Goal: Transaction & Acquisition: Purchase product/service

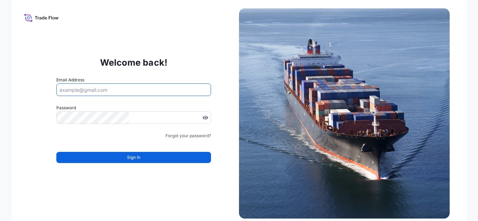
click at [180, 88] on input "Email Address" at bounding box center [133, 90] width 155 height 13
click at [136, 84] on input "Email Address" at bounding box center [133, 90] width 155 height 13
click at [126, 94] on input "Email Address" at bounding box center [133, 90] width 155 height 13
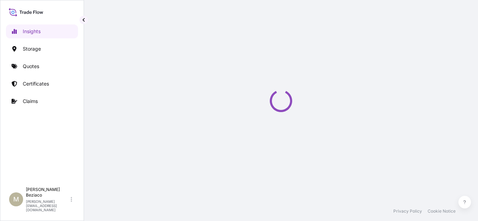
select select "2025"
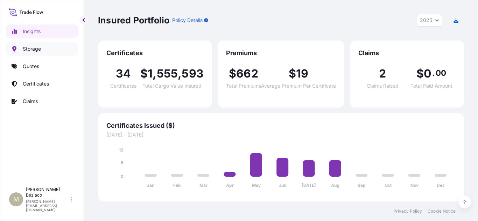
click at [36, 51] on p "Storage" at bounding box center [32, 48] width 18 height 7
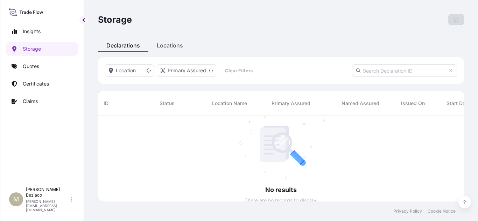
scroll to position [106, 360]
click at [40, 65] on link "Quotes" at bounding box center [42, 66] width 72 height 14
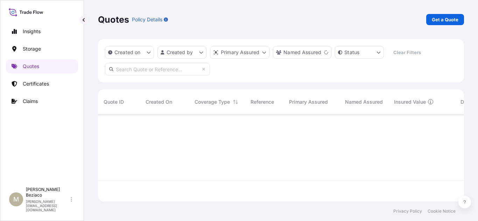
scroll to position [107, 360]
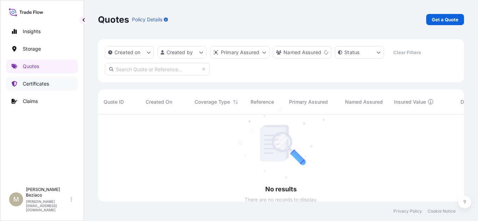
click at [40, 85] on p "Certificates" at bounding box center [36, 83] width 26 height 7
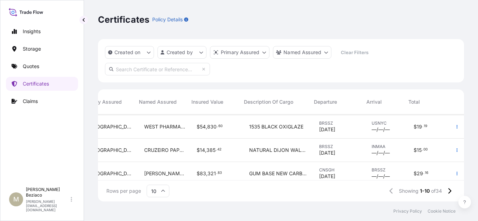
scroll to position [105, 237]
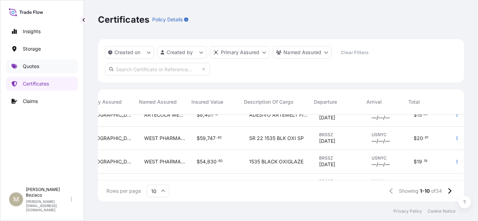
click at [28, 69] on p "Quotes" at bounding box center [31, 66] width 16 height 7
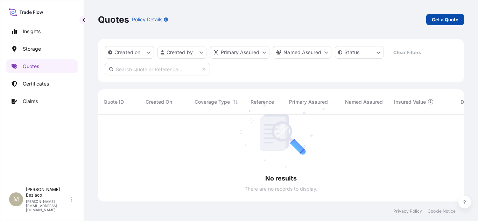
scroll to position [107, 360]
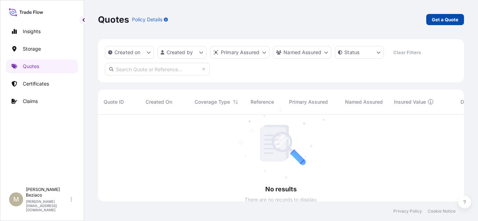
click at [439, 21] on p "Get a Quote" at bounding box center [444, 19] width 27 height 7
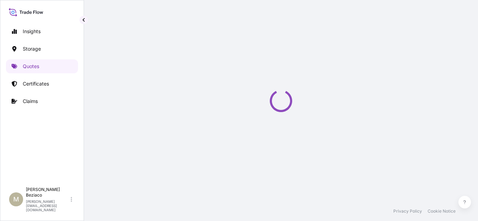
select select "Water"
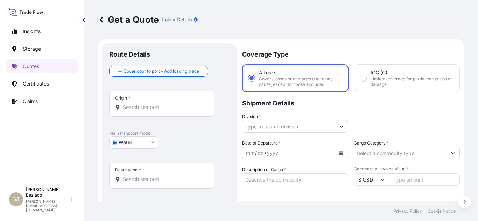
scroll to position [11, 0]
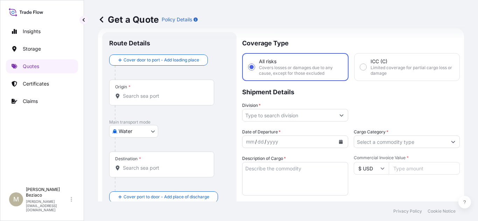
click at [153, 99] on input "Origin *" at bounding box center [164, 96] width 83 height 7
click at [339, 115] on icon "Show suggestions" at bounding box center [341, 115] width 4 height 4
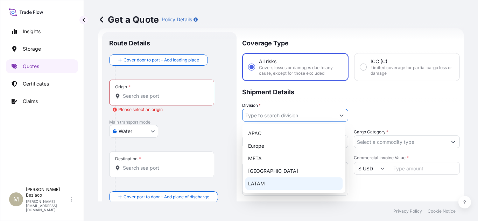
click at [266, 184] on div "LATAM" at bounding box center [293, 184] width 97 height 13
type input "LATAM"
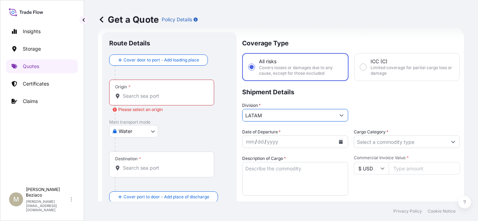
scroll to position [81, 0]
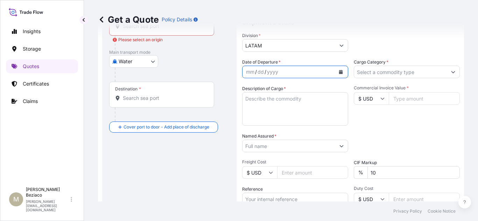
click at [345, 70] on div "mm / dd / yyyy" at bounding box center [295, 72] width 106 height 13
click at [342, 70] on button "Calendar" at bounding box center [340, 71] width 11 height 11
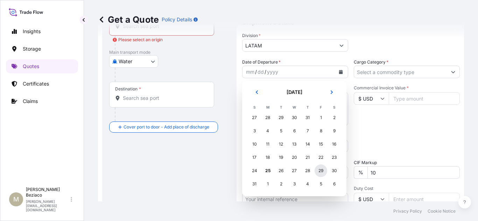
click at [325, 171] on div "29" at bounding box center [320, 171] width 13 height 13
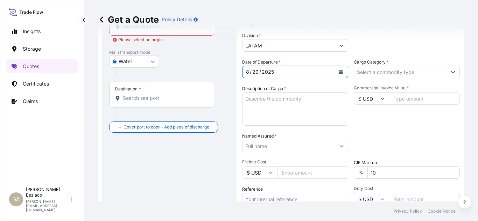
click at [413, 76] on input "Cargo Category *" at bounding box center [400, 72] width 93 height 13
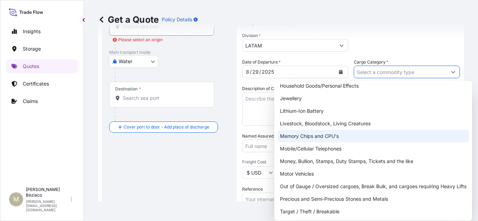
scroll to position [105, 0]
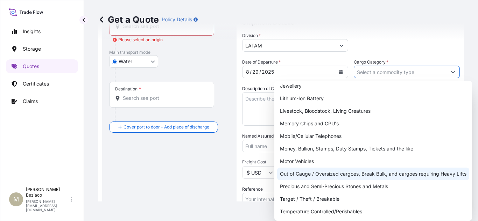
click at [357, 174] on div "Out of Gauge / Oversized cargoes, Break Bulk, and cargoes requiring Heavy Lifts" at bounding box center [373, 174] width 192 height 13
type input "Out of Gauge / Oversized cargoes, Break Bulk, and cargoes requiring Heavy Lifts"
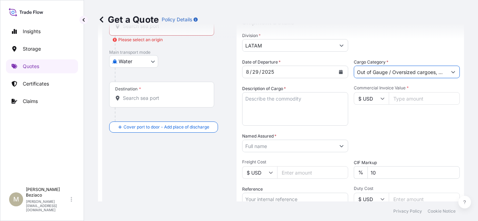
click at [317, 106] on textarea "Description of Cargo *" at bounding box center [295, 109] width 106 height 34
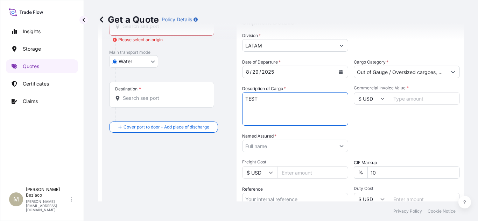
type textarea "TEST"
click at [398, 102] on input "Commercial Invoice Value *" at bounding box center [423, 98] width 71 height 13
type input "5"
type input "770000"
click at [320, 145] on input "Named Assured *" at bounding box center [288, 146] width 93 height 13
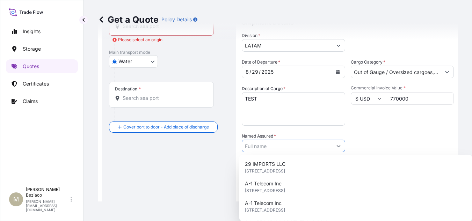
type input "S"
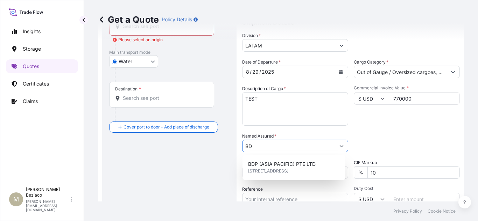
type input "B"
click at [392, 135] on div "Packing Category Type to search a container mode Please select a primary mode o…" at bounding box center [406, 143] width 106 height 20
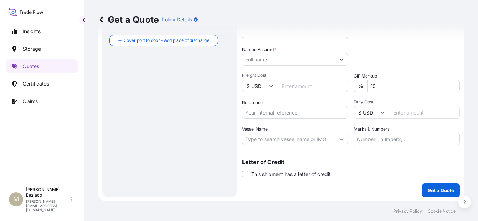
scroll to position [0, 0]
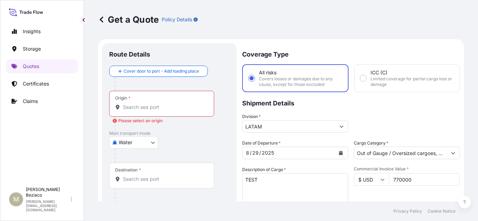
click at [170, 110] on input "Origin * Please select an origin" at bounding box center [164, 107] width 83 height 7
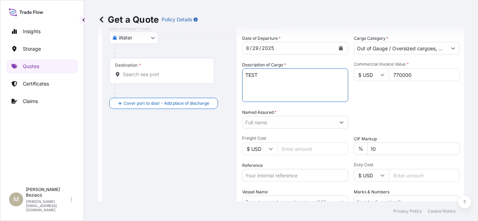
drag, startPoint x: 299, startPoint y: 81, endPoint x: 194, endPoint y: 81, distance: 104.9
click at [194, 81] on form "Route Details Cover door to port - Add loading place Place of loading Road / In…" at bounding box center [281, 99] width 366 height 330
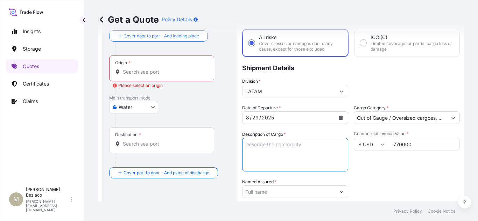
scroll to position [35, 0]
click at [151, 77] on div "Origin *" at bounding box center [161, 69] width 105 height 26
click at [151, 76] on input "Origin * Please select an origin" at bounding box center [164, 72] width 83 height 7
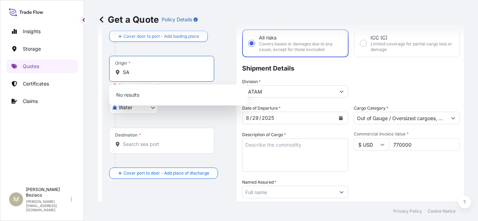
type input "S"
click at [154, 73] on input "Origin * Please select an origin" at bounding box center [164, 72] width 83 height 7
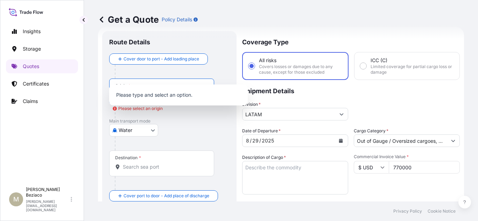
scroll to position [0, 0]
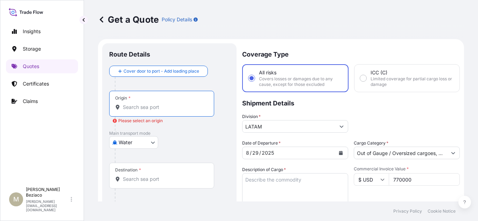
click at [156, 108] on input "Origin * Please select an origin" at bounding box center [164, 107] width 83 height 7
click at [172, 109] on input "Origin * Please select an origin" at bounding box center [164, 107] width 83 height 7
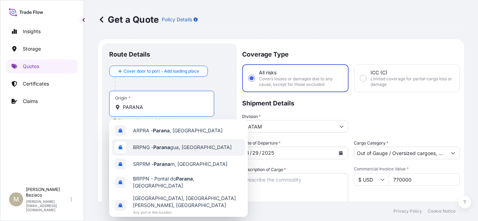
click at [187, 144] on span "BRPNG - Parana gua, [GEOGRAPHIC_DATA]" at bounding box center [182, 147] width 99 height 7
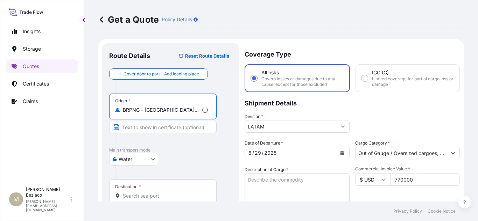
type input "BRPNG - [GEOGRAPHIC_DATA], [GEOGRAPHIC_DATA]"
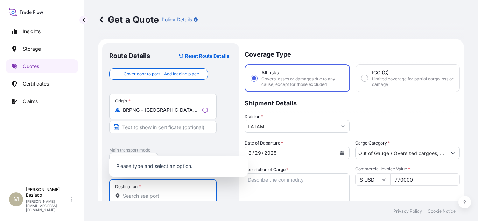
click at [164, 195] on input "Destination *" at bounding box center [165, 196] width 85 height 7
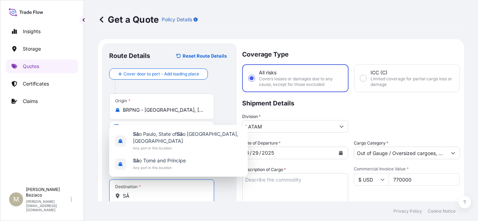
type input "S"
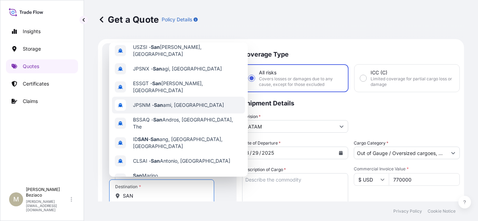
scroll to position [45, 0]
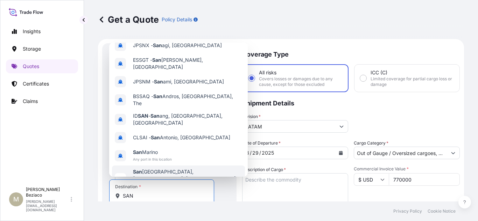
type input "SAN"
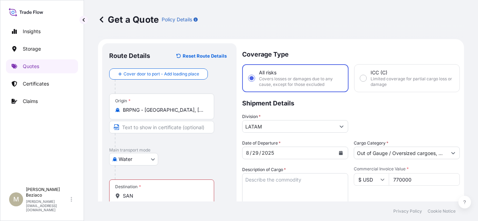
drag, startPoint x: 149, startPoint y: 201, endPoint x: 123, endPoint y: 198, distance: 26.1
click at [123, 198] on div "Destination * SAN" at bounding box center [161, 193] width 105 height 26
click at [123, 198] on input "SAN" at bounding box center [164, 196] width 83 height 7
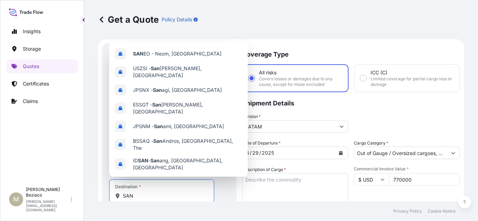
scroll to position [35, 0]
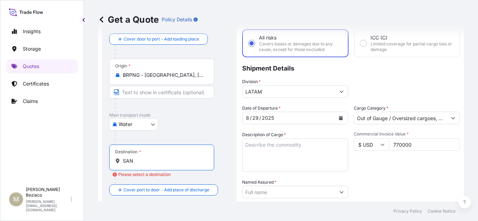
click at [150, 159] on input "SAN" at bounding box center [164, 161] width 83 height 7
drag, startPoint x: 150, startPoint y: 162, endPoint x: 108, endPoint y: 158, distance: 42.1
click at [108, 158] on div "Route Details Reset Route Details Cover door to port - Add loading place Place …" at bounding box center [169, 169] width 134 height 322
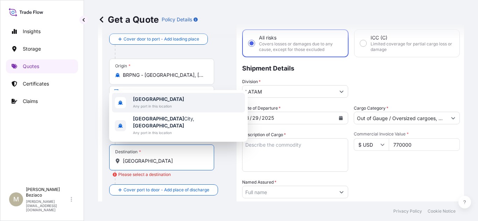
click at [166, 110] on span "Any port in this location" at bounding box center [158, 106] width 51 height 7
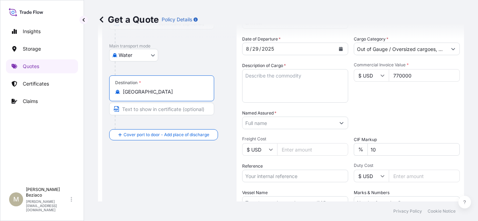
scroll to position [105, 0]
type input "[GEOGRAPHIC_DATA]"
click at [297, 142] on div "Freight Cost $ USD" at bounding box center [295, 146] width 106 height 20
click at [301, 146] on input "Freight Cost" at bounding box center [312, 149] width 71 height 13
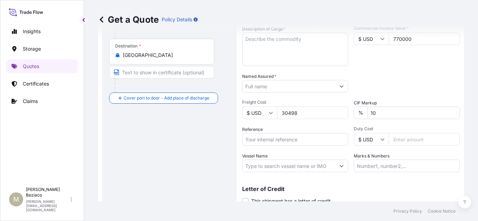
scroll to position [168, 0]
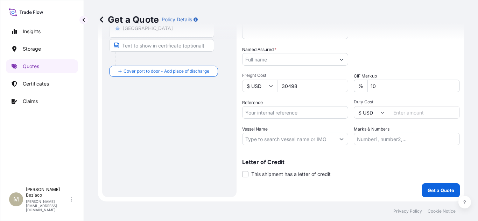
type input "30498"
click at [296, 116] on input "Reference" at bounding box center [295, 112] width 106 height 13
type input "NA"
click at [400, 141] on input "Marks & Numbers" at bounding box center [406, 139] width 106 height 13
type input "NA"
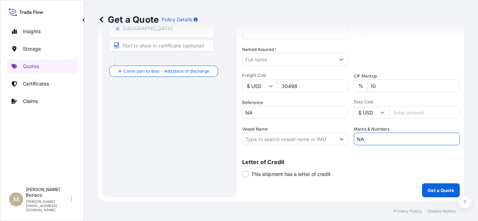
click at [411, 167] on div "Letter of Credit This shipment has a letter of credit Letter of credit * Letter…" at bounding box center [350, 168] width 217 height 19
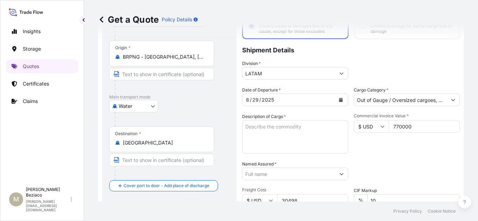
scroll to position [35, 0]
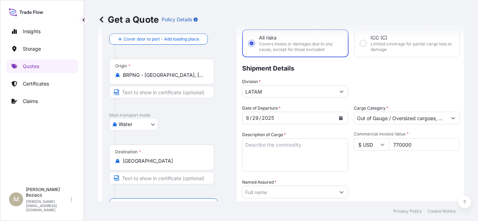
click at [339, 117] on icon "Calendar" at bounding box center [340, 118] width 4 height 4
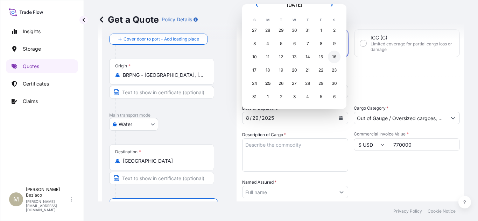
scroll to position [0, 0]
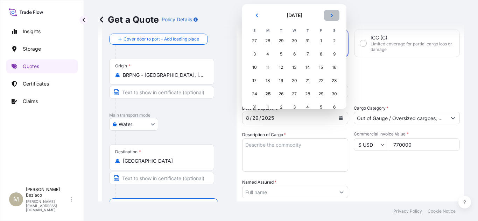
click at [334, 15] on button "Next" at bounding box center [331, 15] width 15 height 11
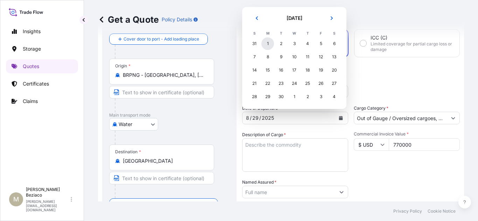
click at [268, 46] on div "1" at bounding box center [267, 43] width 13 height 13
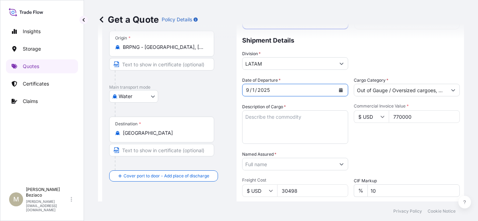
scroll to position [168, 0]
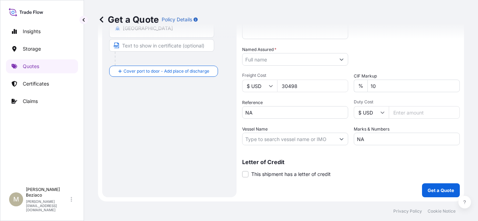
click at [432, 190] on p "Get a Quote" at bounding box center [440, 190] width 27 height 7
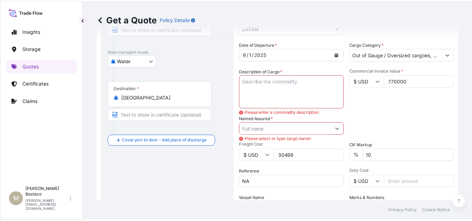
scroll to position [98, 0]
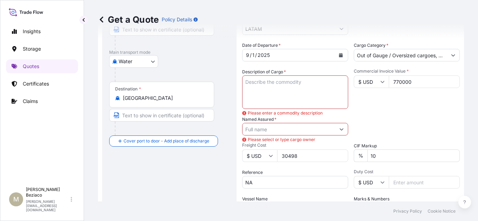
click at [299, 86] on textarea "Description of Cargo *" at bounding box center [295, 93] width 106 height 34
type textarea "CARGO"
click at [343, 134] on div "Date of Departure * [DATE] Cargo Category * Out of Gauge / Oversized cargoes, B…" at bounding box center [350, 128] width 217 height 173
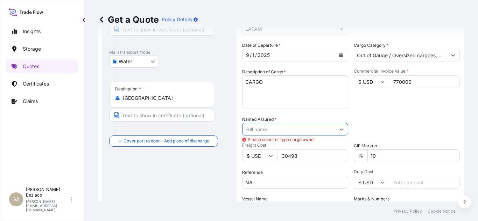
click at [318, 131] on input "Named Assured *" at bounding box center [288, 129] width 93 height 13
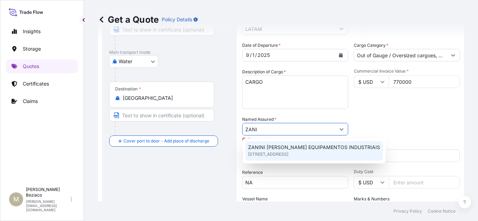
click at [325, 149] on span "ZANINI [PERSON_NAME] EQUIPAMENTOS INDUSTRIAIS" at bounding box center [314, 147] width 132 height 7
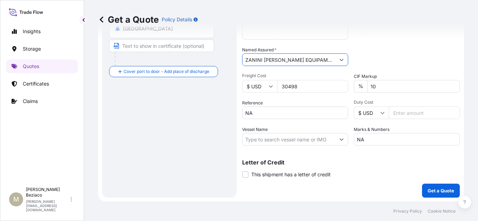
scroll to position [168, 0]
type input "ZANINI [PERSON_NAME] EQUIPAMENTOS INDUSTRIAIS"
click at [430, 189] on p "Get a Quote" at bounding box center [440, 190] width 27 height 7
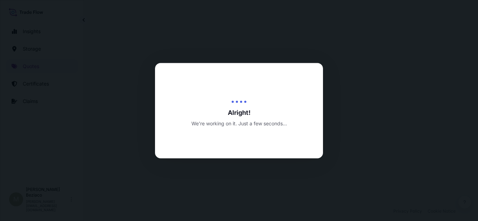
select select "Water"
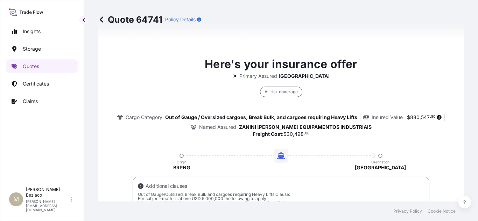
scroll to position [495, 0]
click at [38, 69] on p "Quotes" at bounding box center [31, 66] width 16 height 7
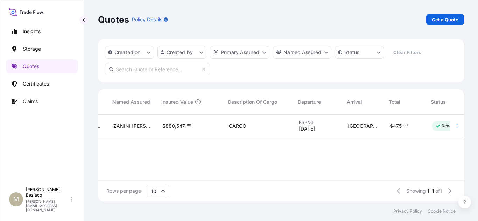
scroll to position [0, 257]
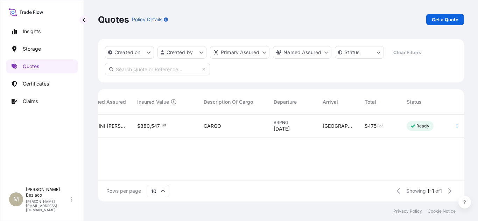
click at [458, 127] on icon "button" at bounding box center [456, 126] width 4 height 4
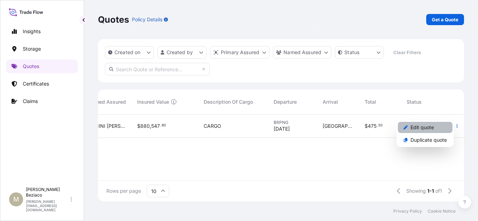
click at [425, 125] on p "Edit quote" at bounding box center [421, 127] width 23 height 7
select select "Water"
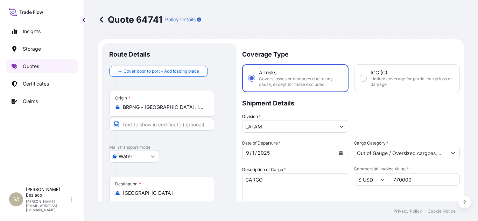
click at [31, 65] on p "Quotes" at bounding box center [31, 66] width 16 height 7
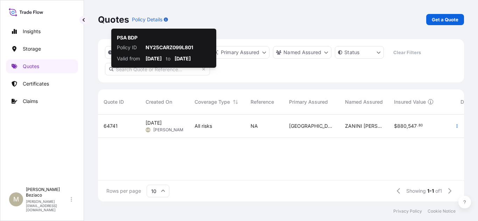
scroll to position [86, 360]
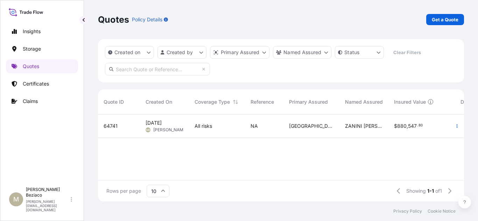
drag, startPoint x: 325, startPoint y: 179, endPoint x: 385, endPoint y: 181, distance: 59.8
click at [385, 181] on div "Rows per page 10 Showing 1-1 of 1" at bounding box center [281, 190] width 366 height 21
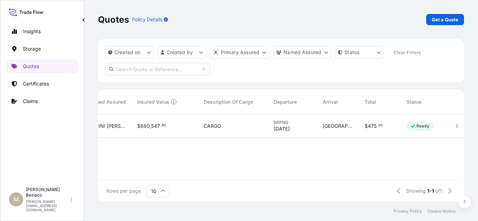
click at [289, 129] on span "[DATE]" at bounding box center [281, 129] width 16 height 7
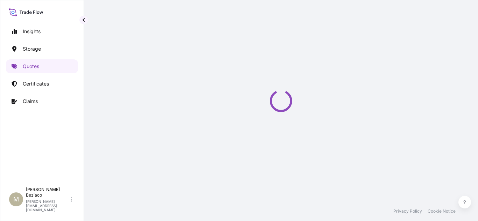
select select "Water"
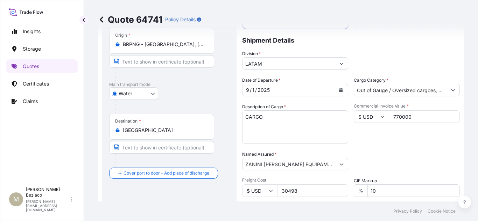
scroll to position [62, 0]
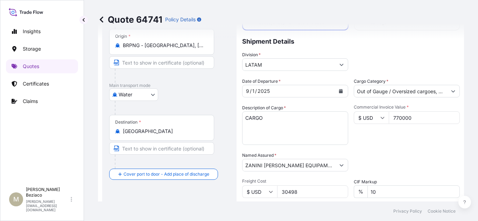
drag, startPoint x: 393, startPoint y: 119, endPoint x: 386, endPoint y: 118, distance: 7.4
click at [388, 118] on input "770000" at bounding box center [423, 118] width 71 height 13
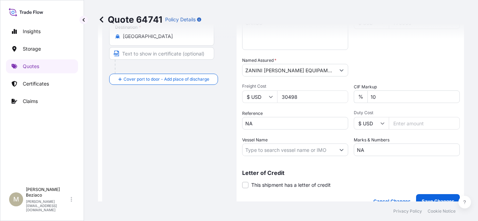
scroll to position [70, 0]
